Goal: Task Accomplishment & Management: Use online tool/utility

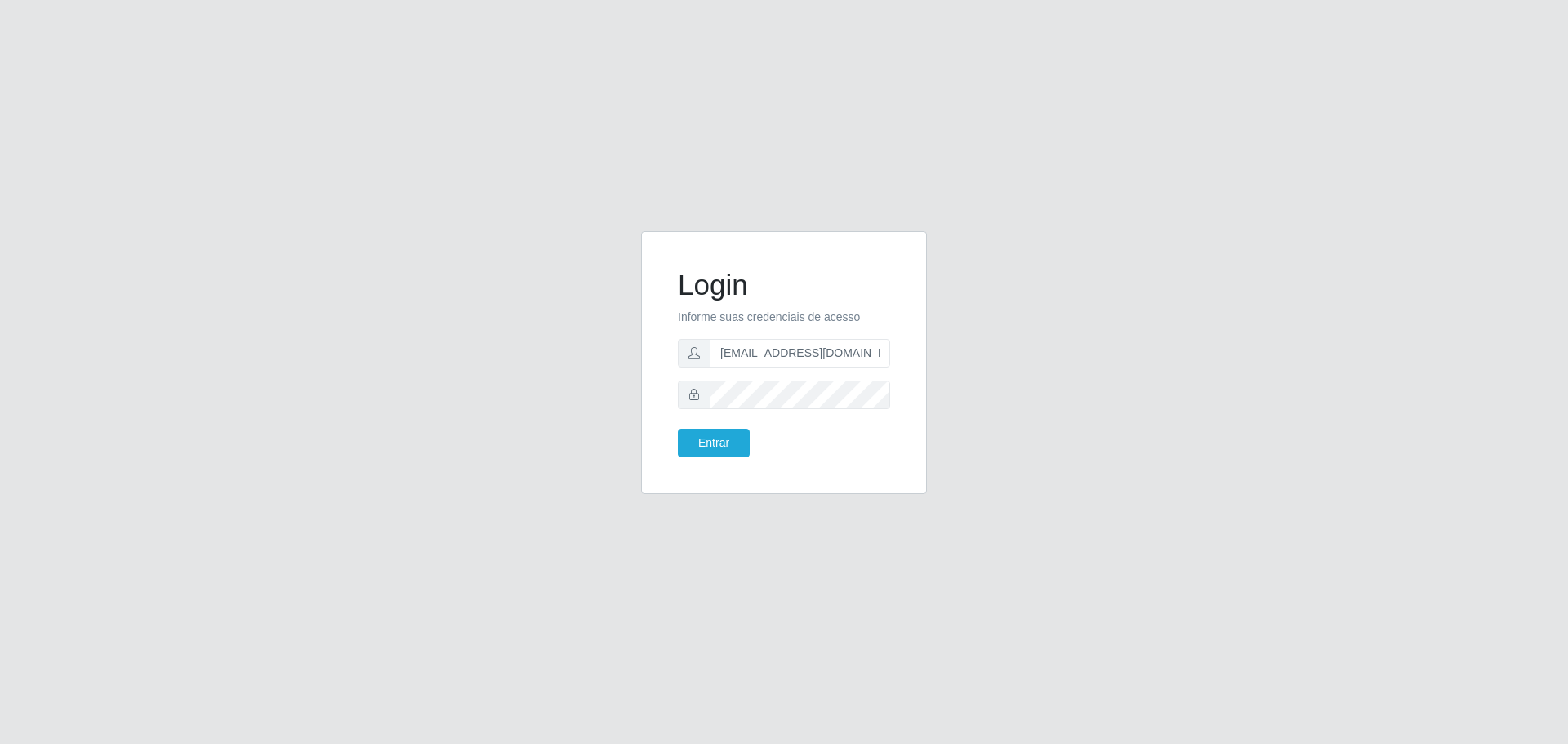
click at [628, 414] on div "Login Informe suas credenciais de acesso [EMAIL_ADDRESS][DOMAIN_NAME] Entrar" at bounding box center [783, 372] width 931 height 283
click at [628, 453] on div "Login Informe suas credenciais de acesso [EMAIL_ADDRESS][DOMAIN_NAME] Entrar" at bounding box center [783, 372] width 931 height 283
click at [713, 444] on button "Entrar" at bounding box center [713, 443] width 72 height 29
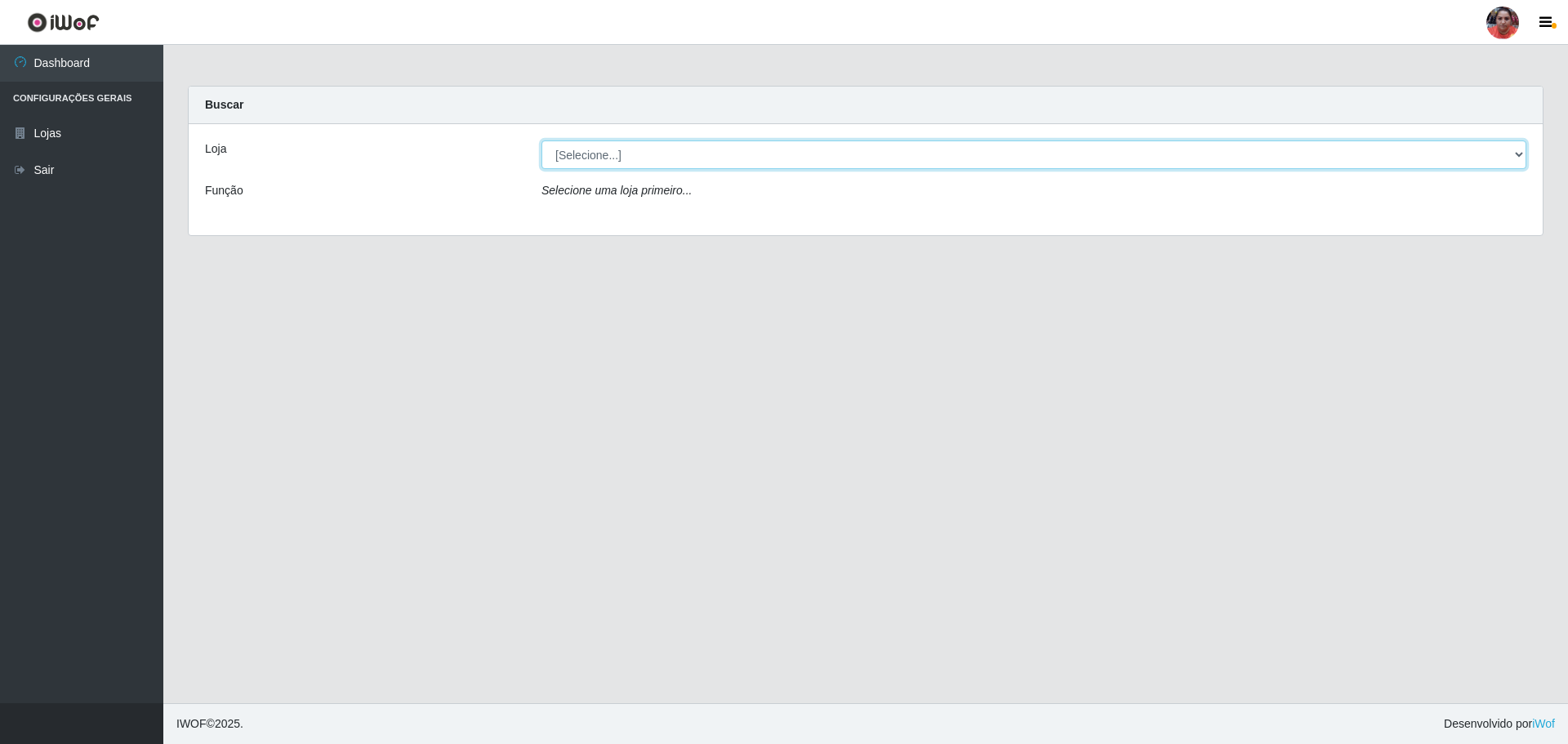
click at [1508, 155] on select "[Selecione...] Mar Vermelho - Loja 05" at bounding box center [1033, 155] width 985 height 29
select select "252"
click at [541, 140] on select "[Selecione...] Mar Vermelho - Loja 05" at bounding box center [1033, 155] width 985 height 29
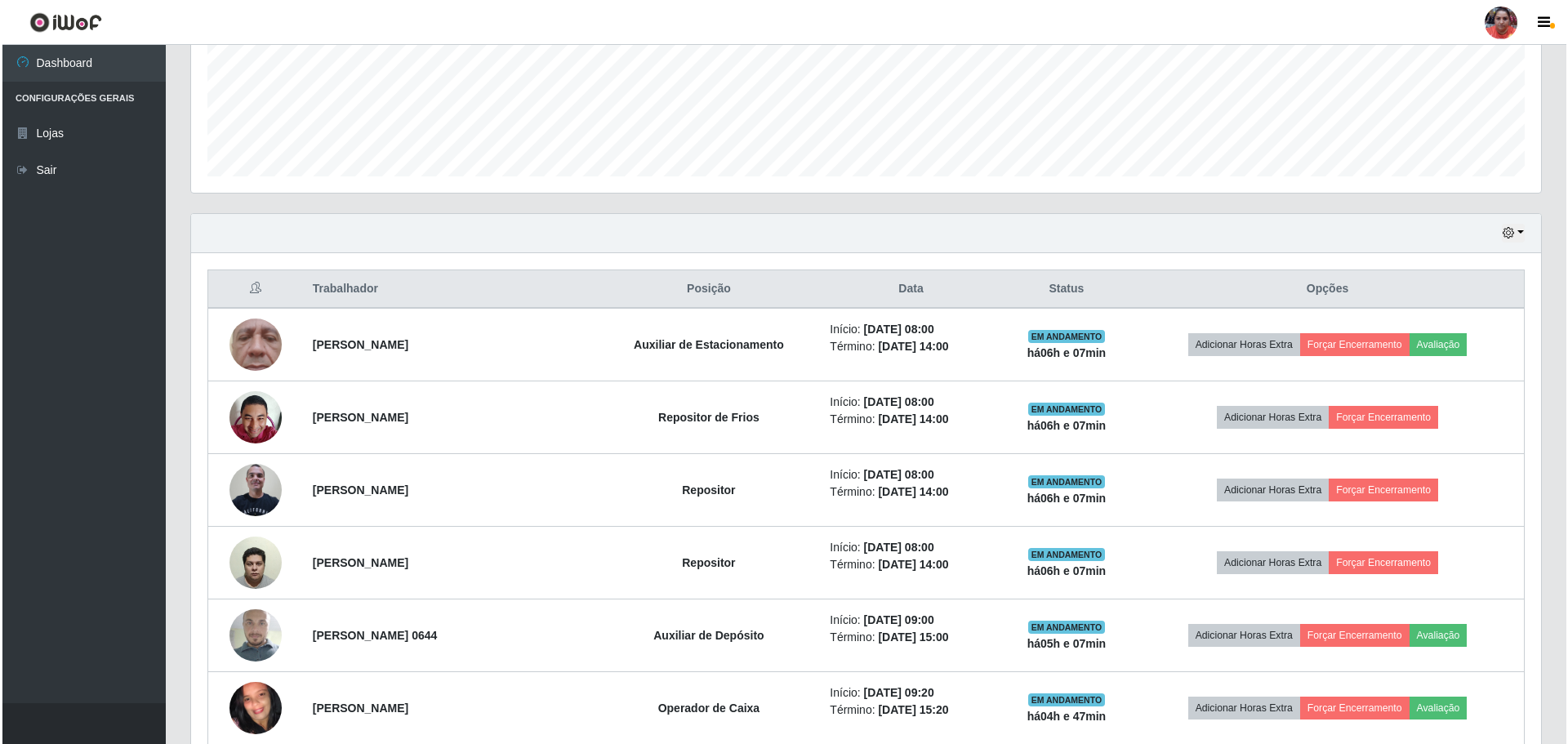
scroll to position [408, 0]
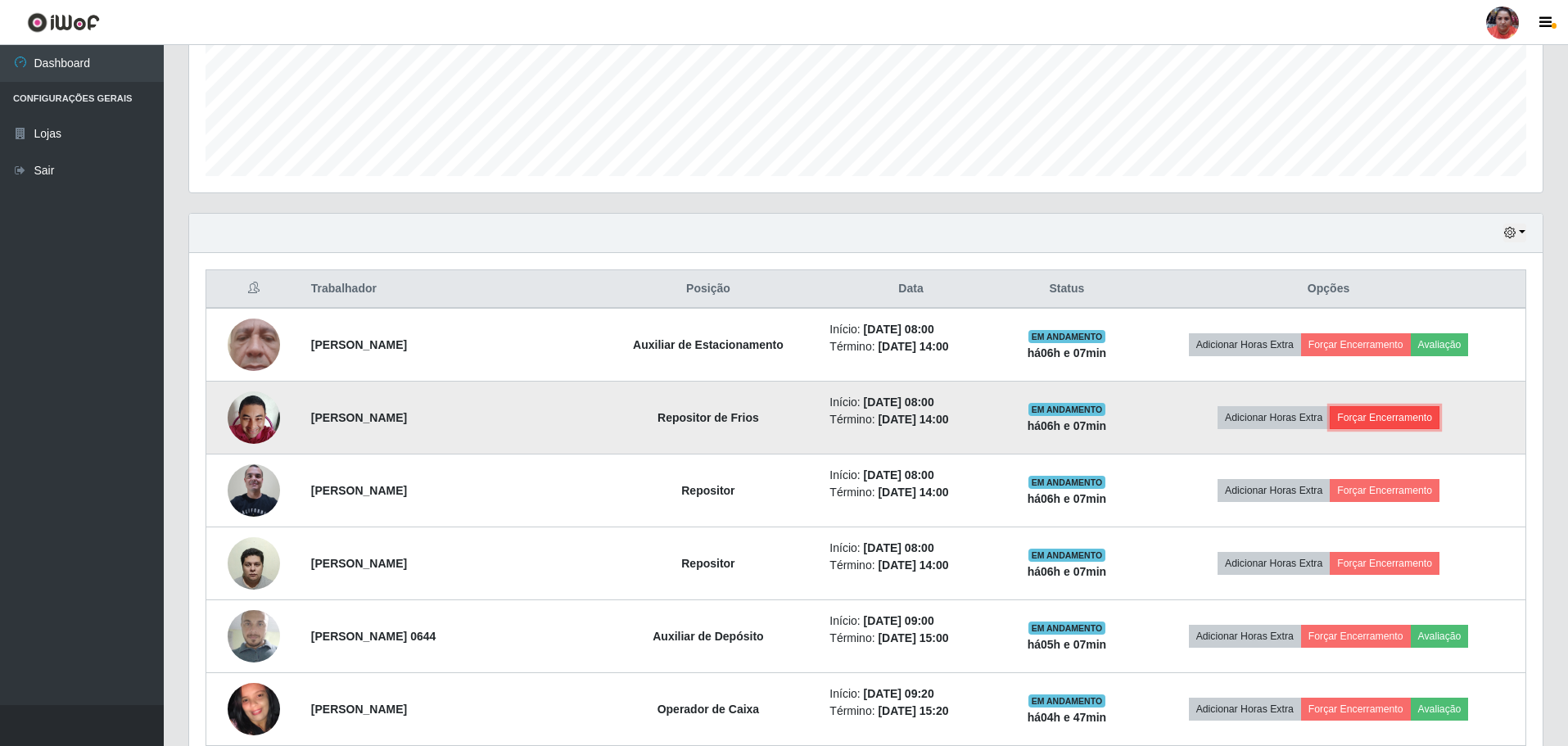
click at [1368, 412] on button "Forçar Encerramento" at bounding box center [1385, 417] width 109 height 23
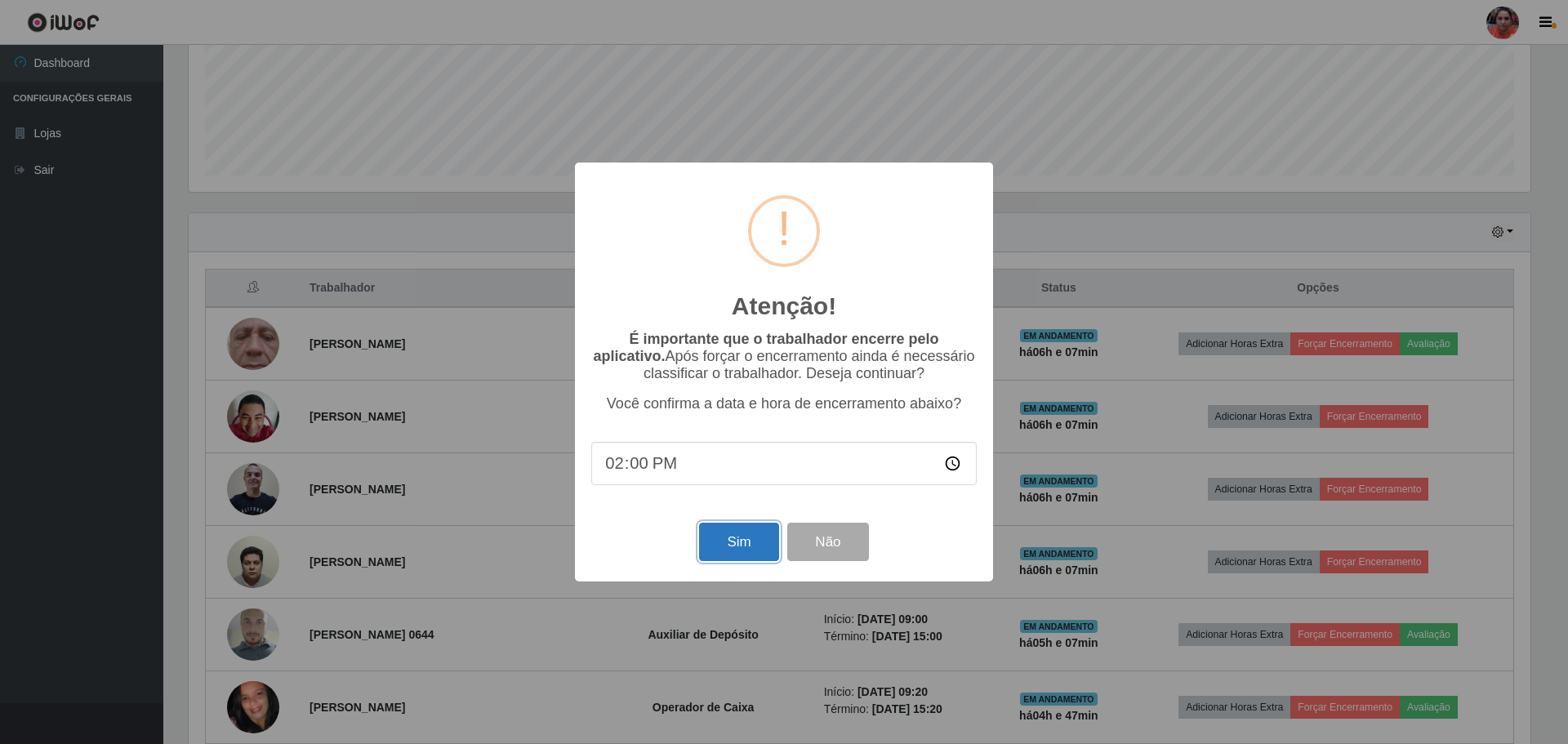
click at [732, 543] on button "Sim" at bounding box center [739, 542] width 79 height 39
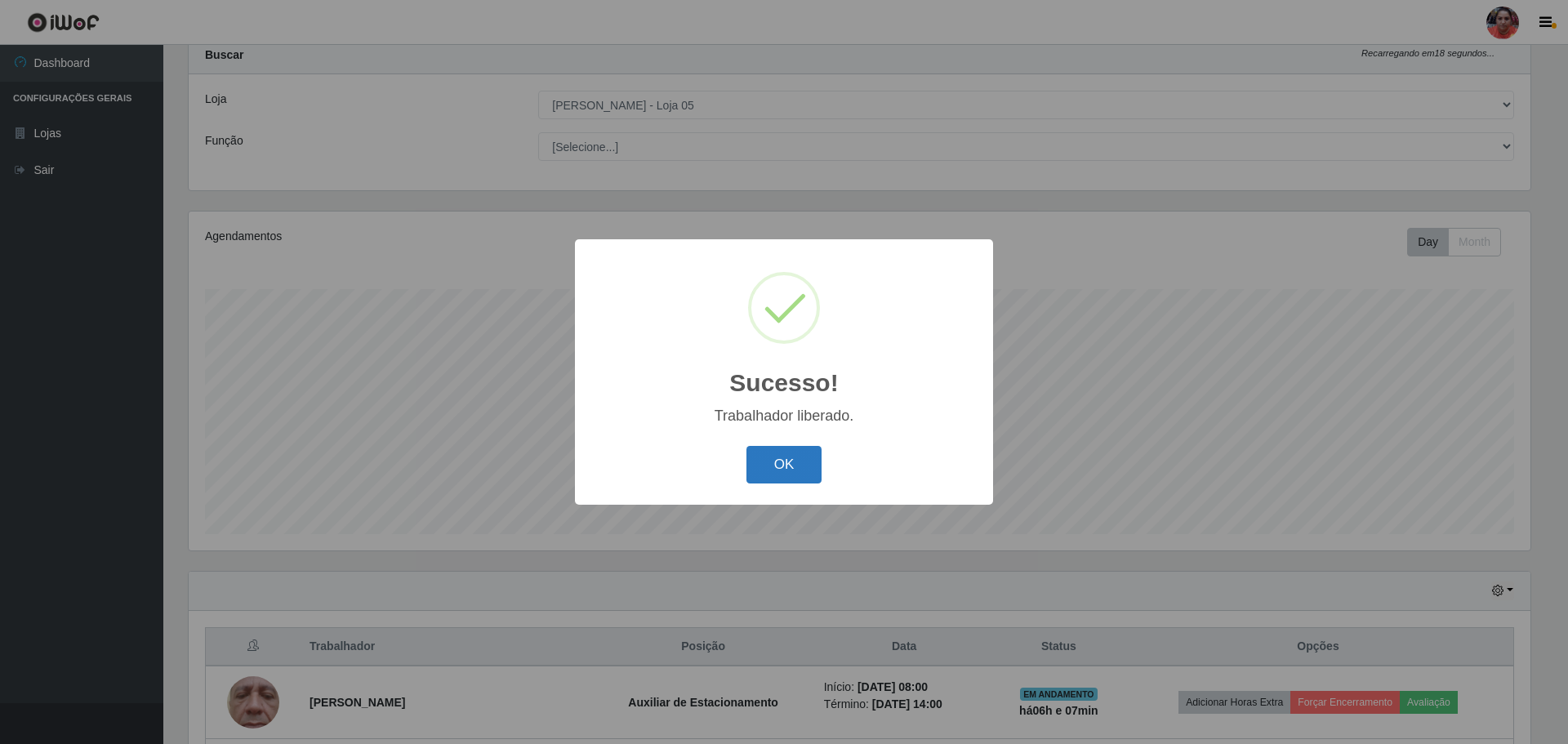
click at [769, 459] on button "OK" at bounding box center [784, 465] width 76 height 39
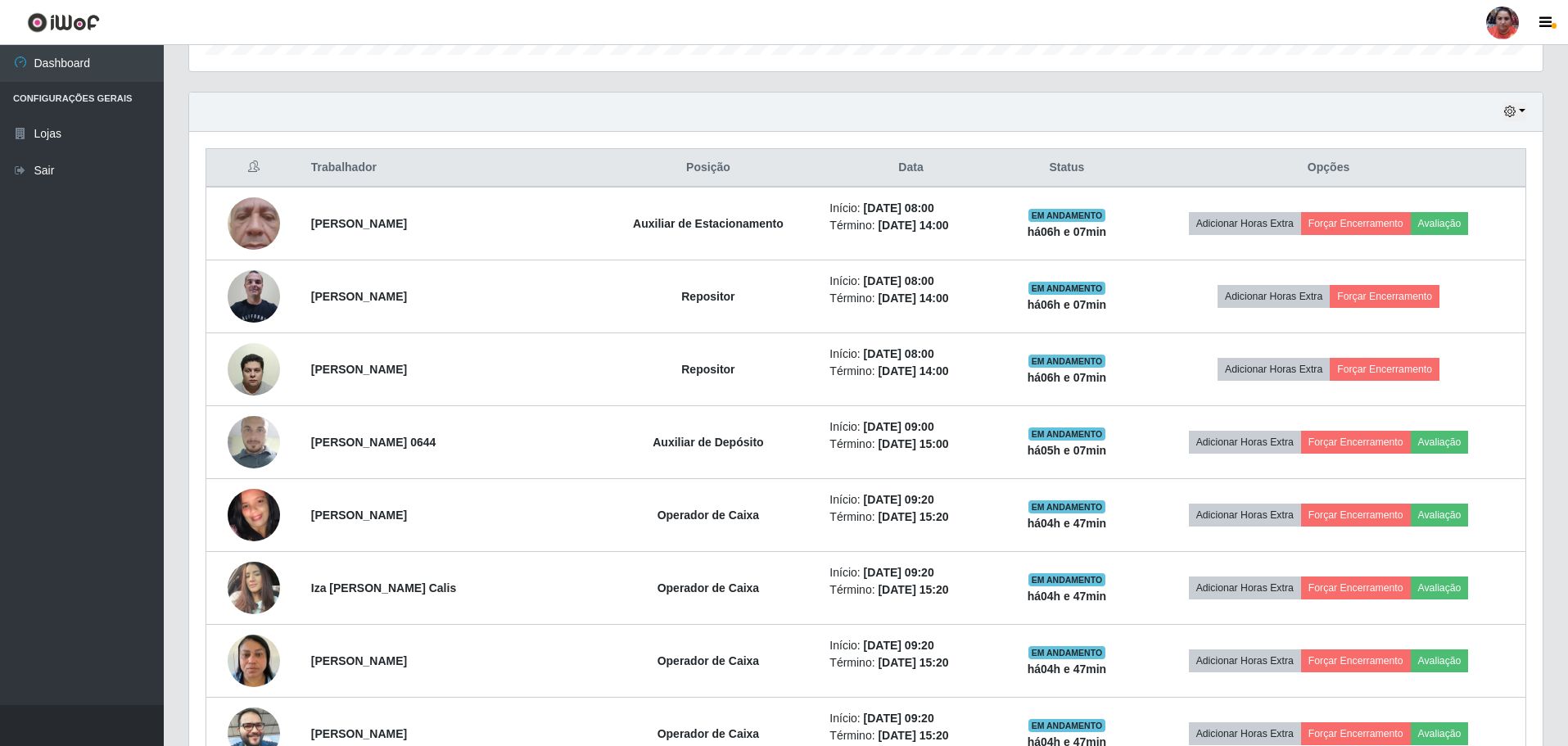
scroll to position [460, 0]
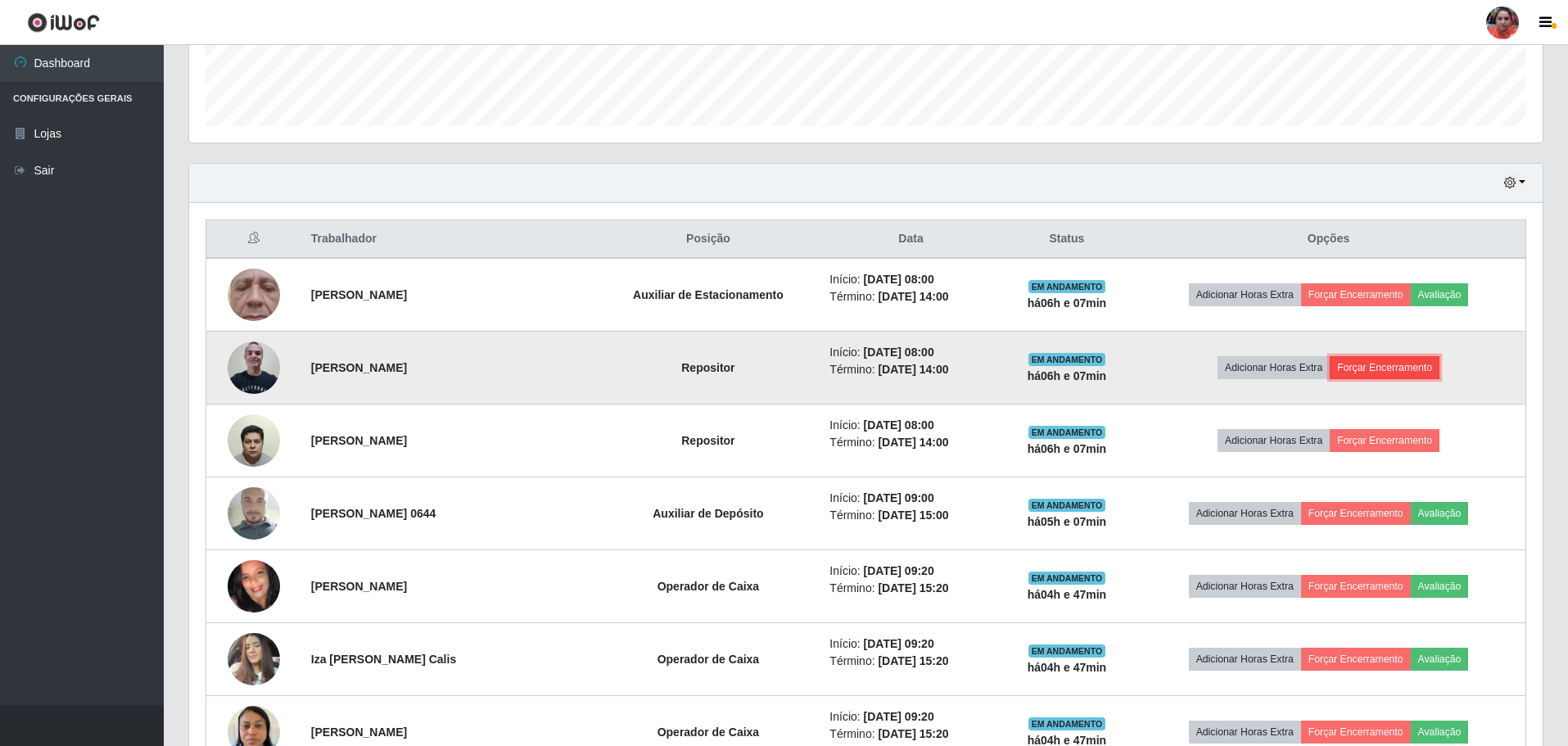
click at [1374, 367] on button "Forçar Encerramento" at bounding box center [1385, 367] width 109 height 23
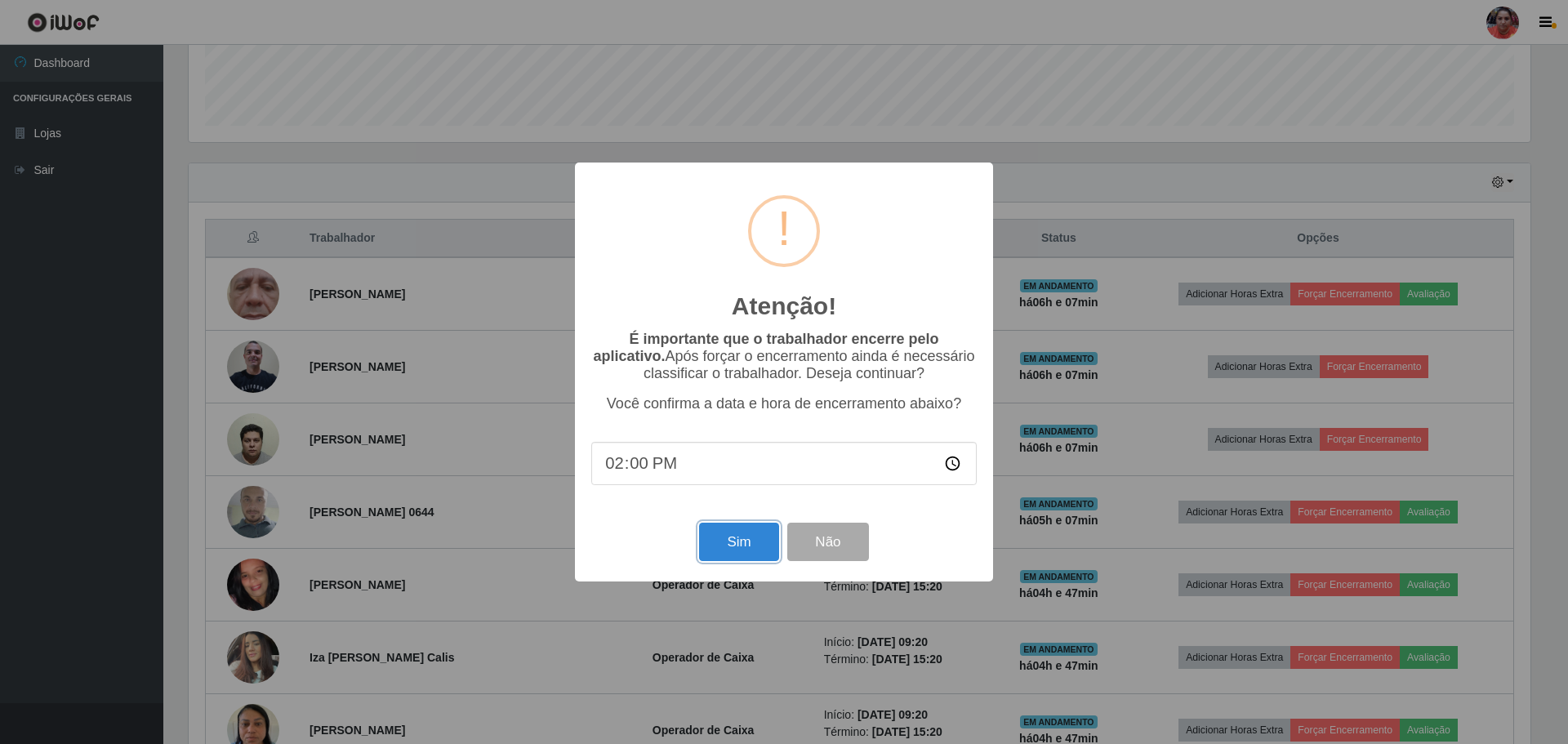
click at [731, 532] on button "Sim" at bounding box center [739, 542] width 79 height 39
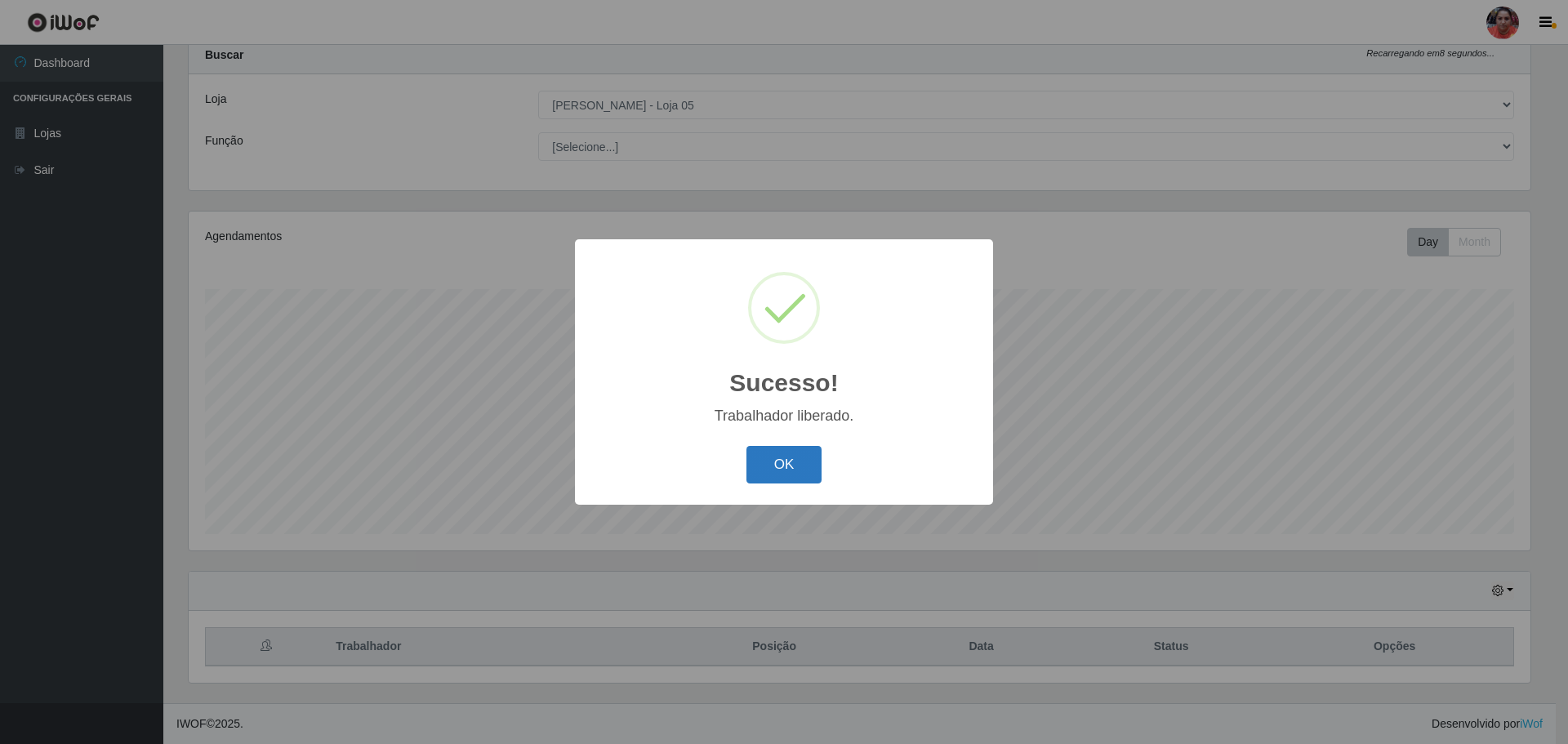
click at [778, 458] on button "OK" at bounding box center [784, 465] width 76 height 39
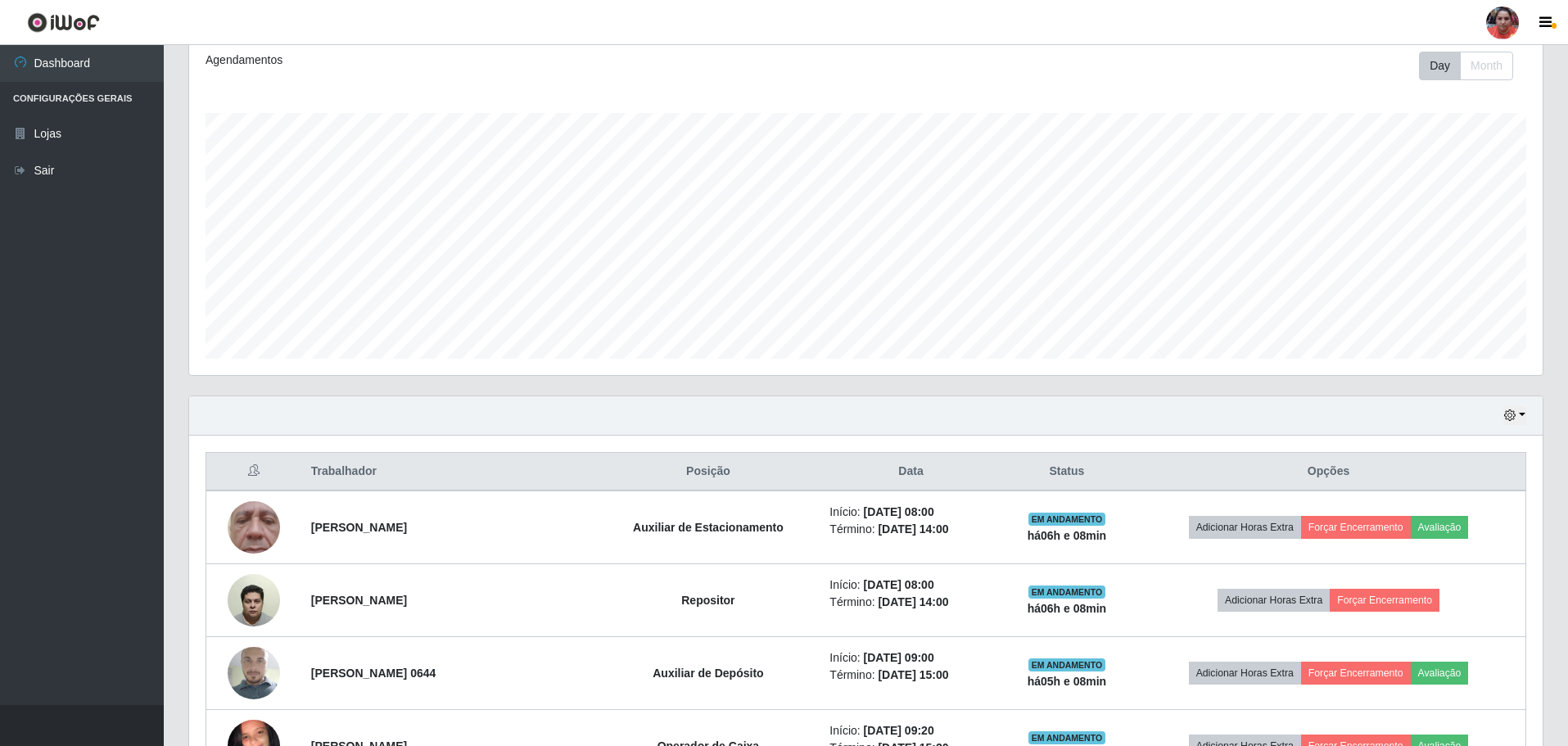
scroll to position [377, 0]
